Goal: Check status

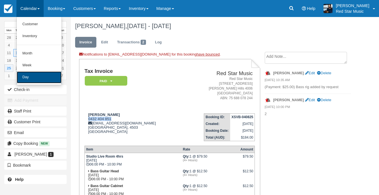
drag, startPoint x: 0, startPoint y: 0, endPoint x: 26, endPoint y: 80, distance: 84.0
click at [26, 80] on link "Day" at bounding box center [39, 78] width 45 height 12
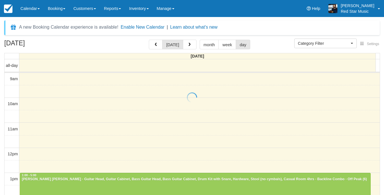
select select
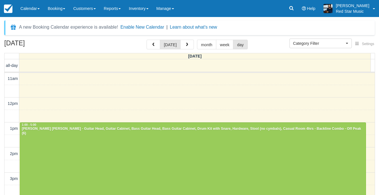
scroll to position [79, 0]
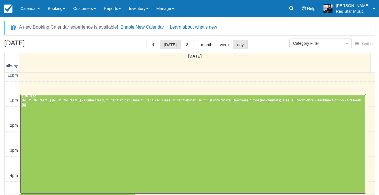
click at [221, 124] on div at bounding box center [193, 144] width 346 height 100
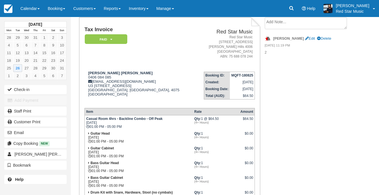
scroll to position [28, 0]
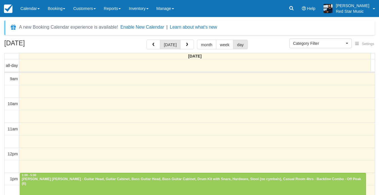
select select
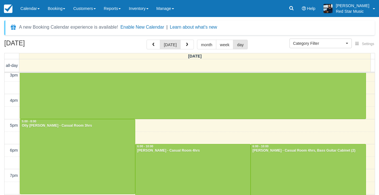
scroll to position [164, 0]
